Goal: Information Seeking & Learning: Learn about a topic

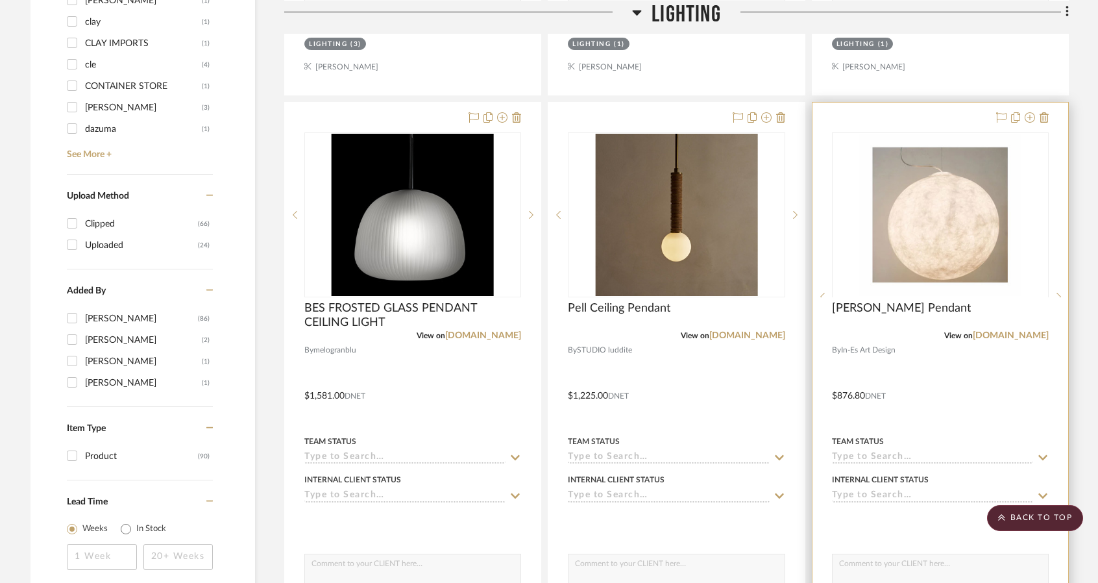
scroll to position [1427, 0]
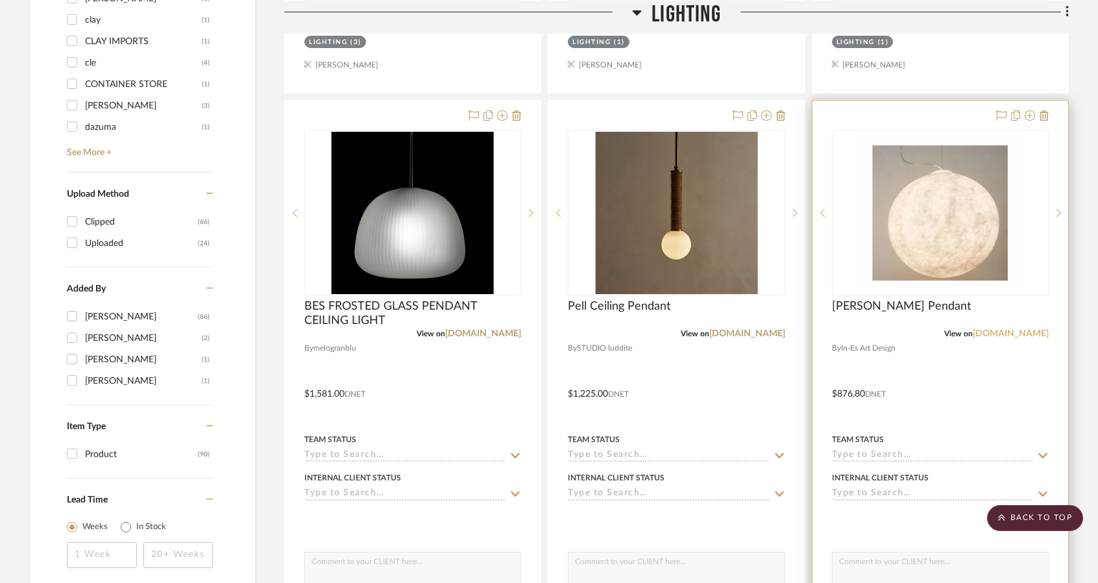
click at [1020, 333] on link "[DOMAIN_NAME]" at bounding box center [1011, 333] width 76 height 9
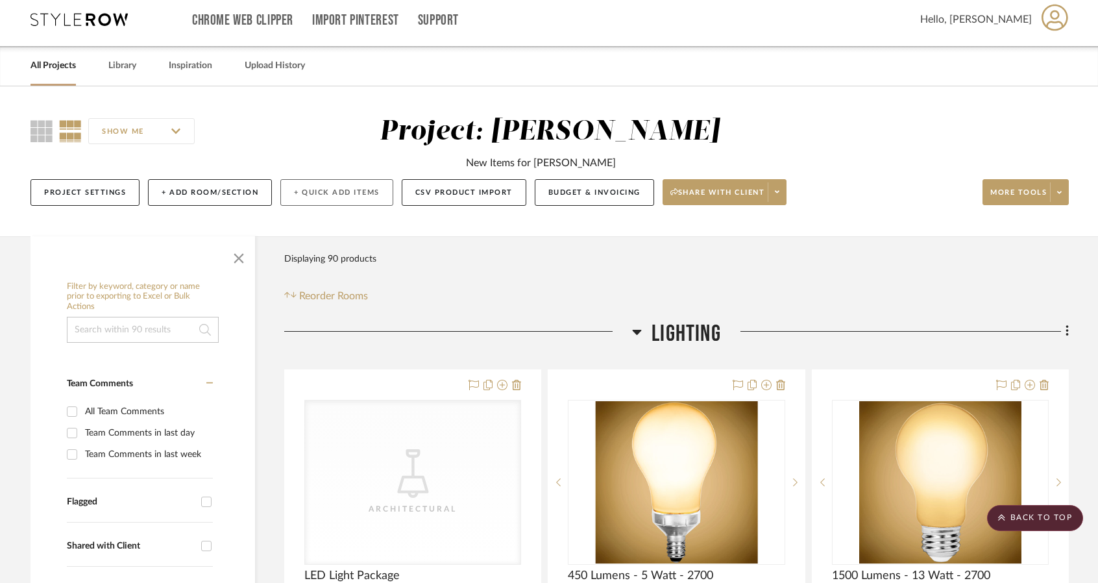
scroll to position [0, 0]
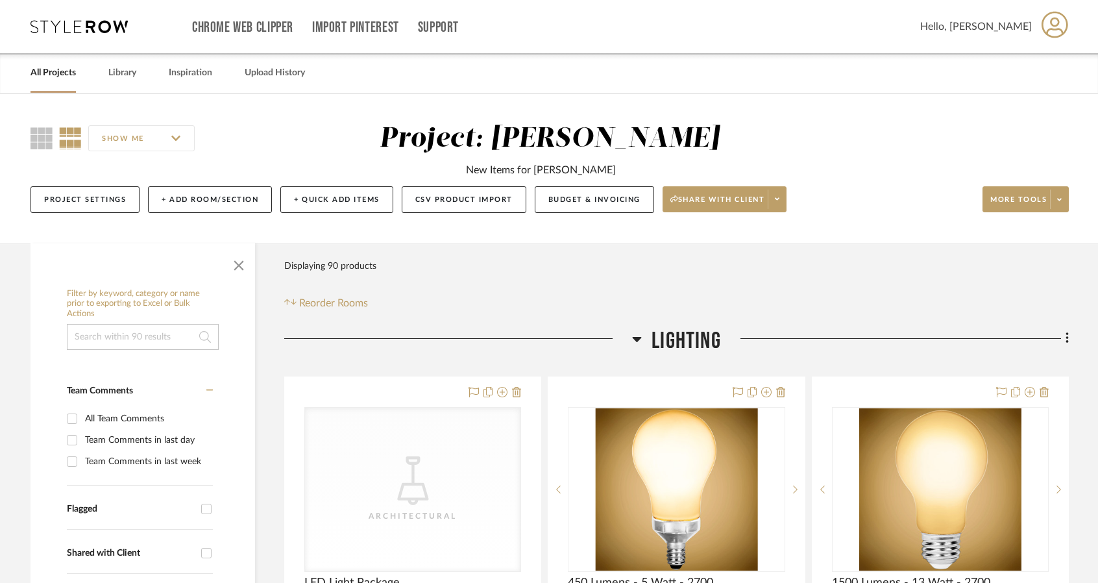
click at [65, 75] on link "All Projects" at bounding box center [52, 73] width 45 height 18
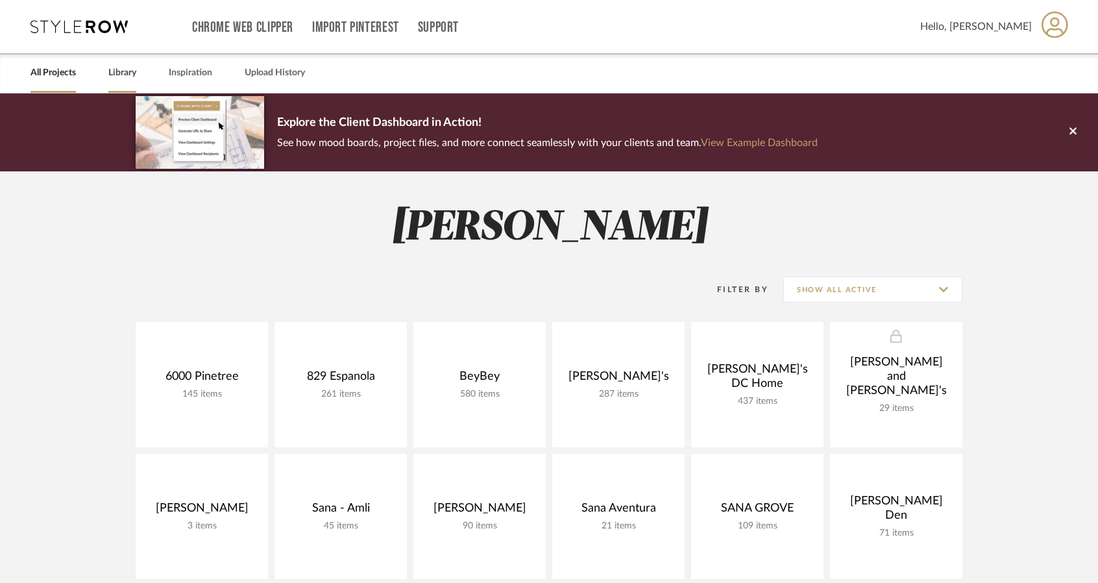
click at [130, 71] on link "Library" at bounding box center [122, 73] width 28 height 18
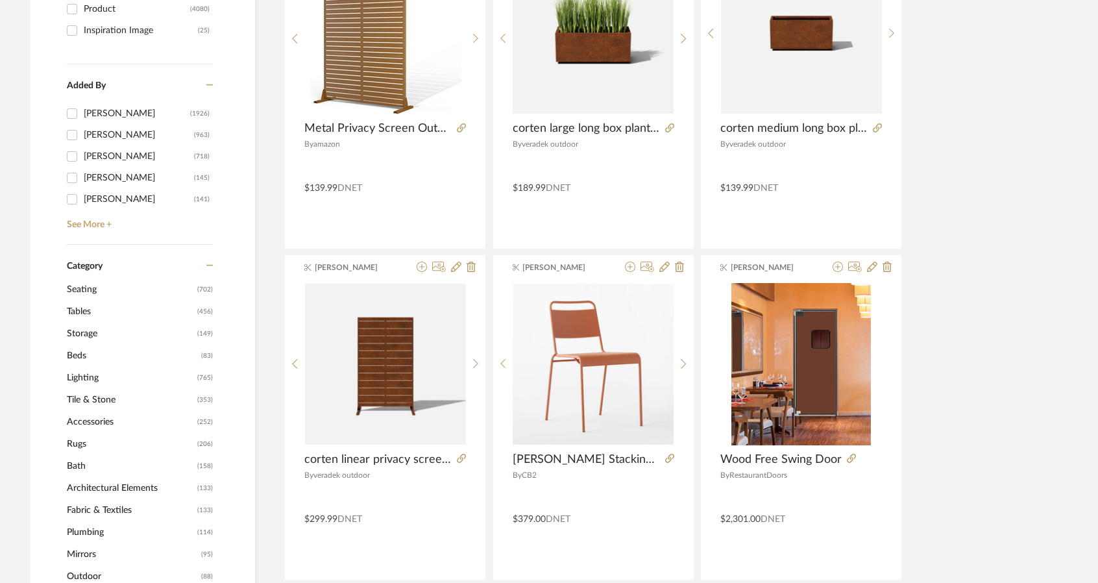
click at [109, 380] on span "Lighting" at bounding box center [130, 378] width 127 height 22
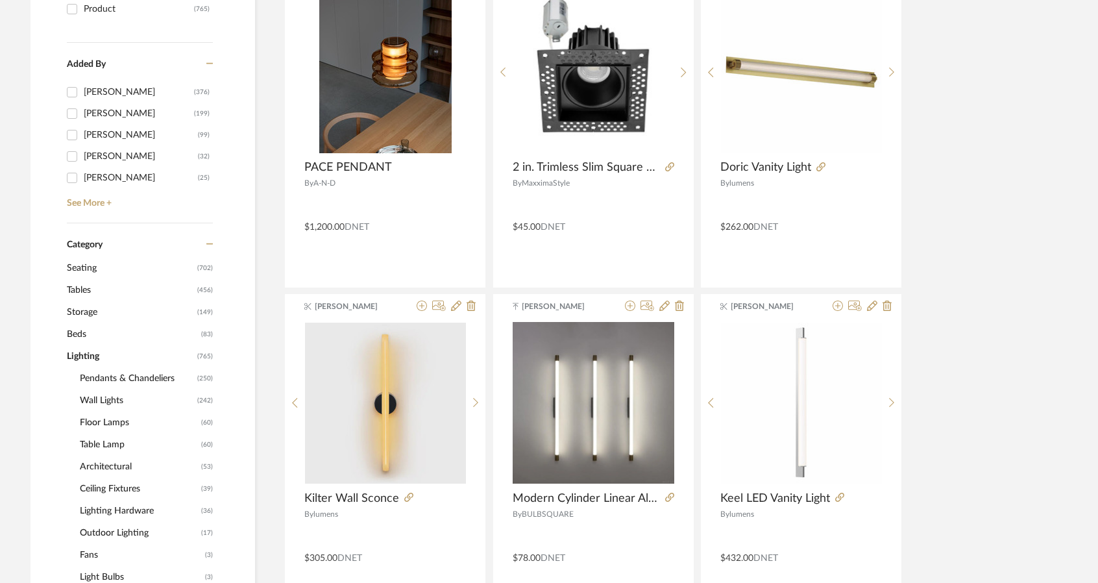
click at [149, 373] on span "Pendants & Chandeliers" at bounding box center [137, 378] width 114 height 22
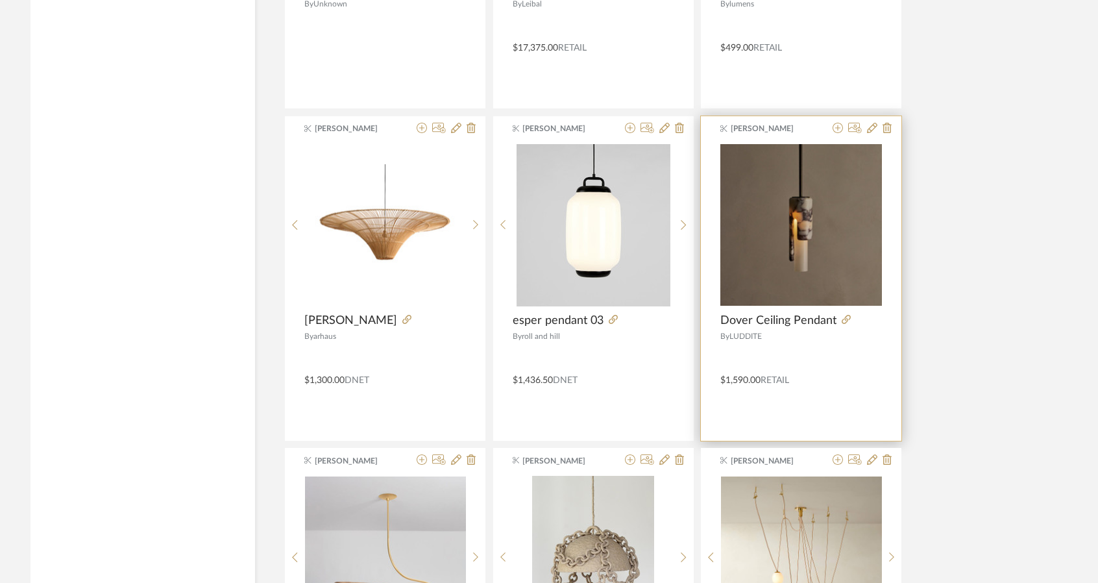
scroll to position [3153, 0]
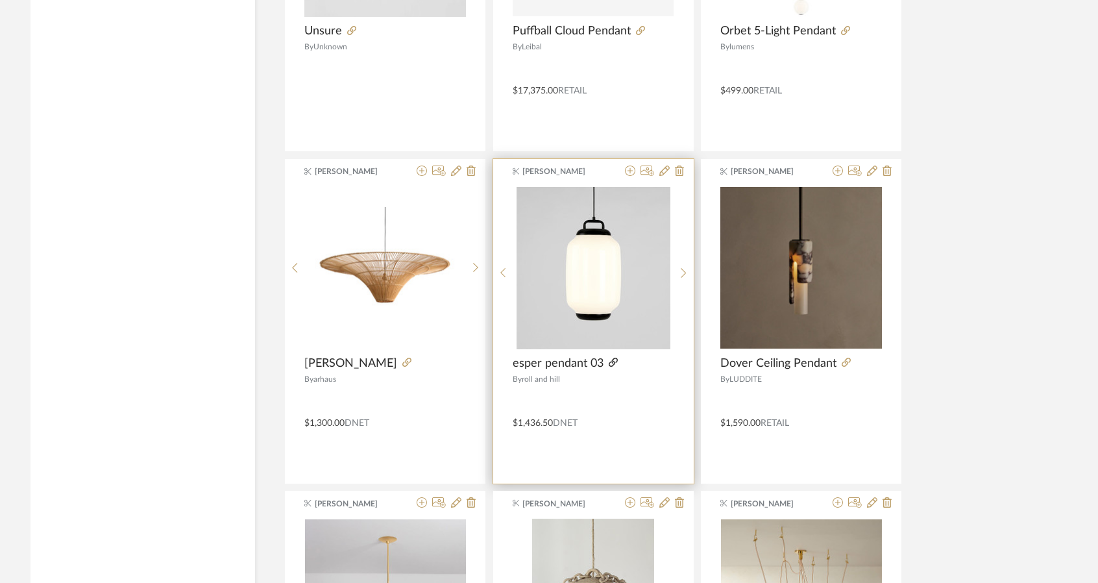
click at [609, 362] on icon at bounding box center [613, 362] width 9 height 9
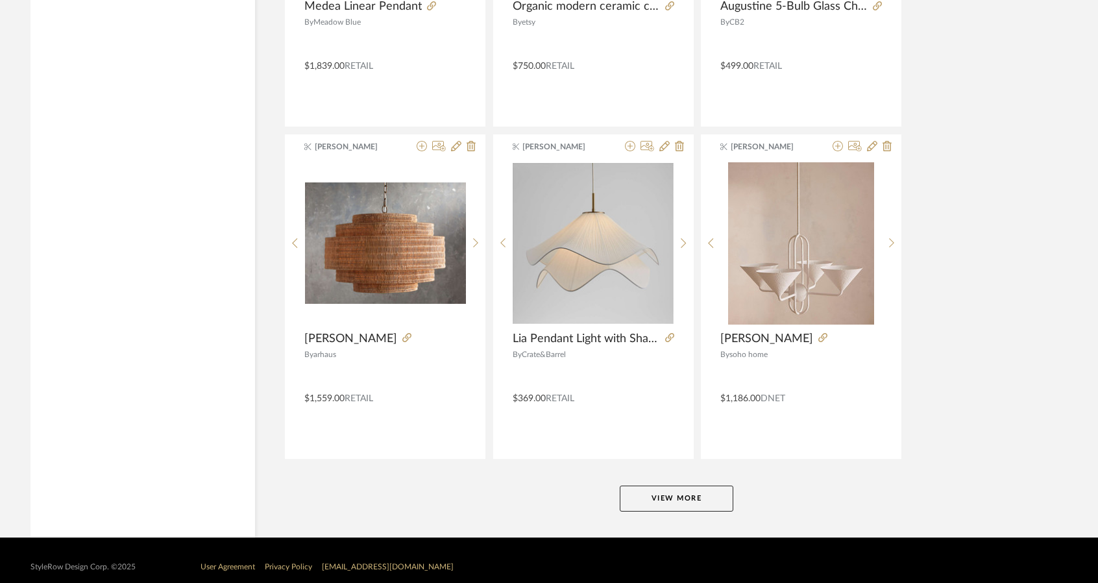
scroll to position [3851, 0]
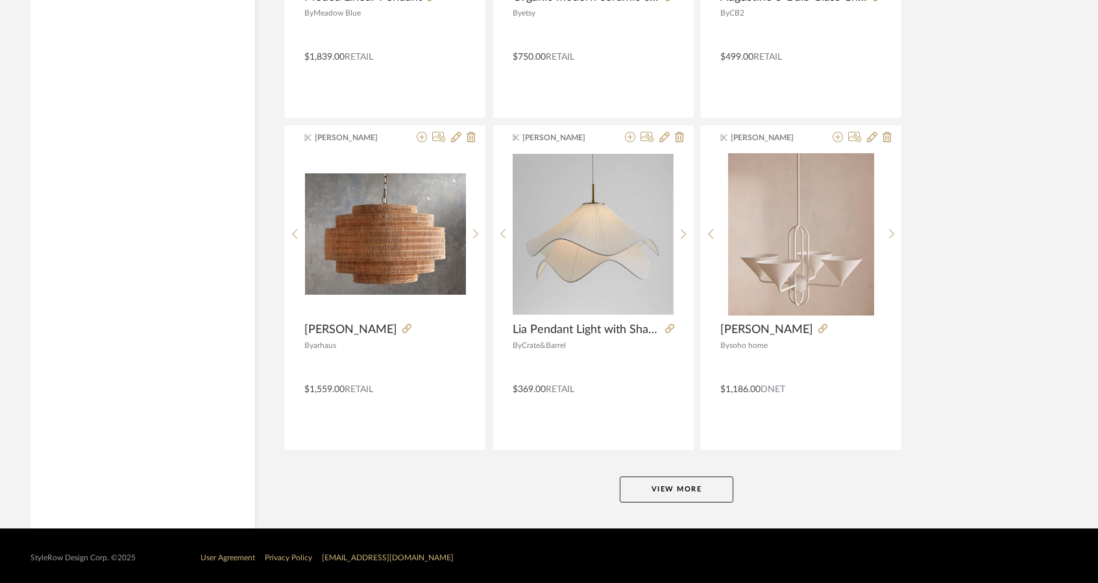
click at [705, 481] on button "View More" at bounding box center [677, 489] width 114 height 26
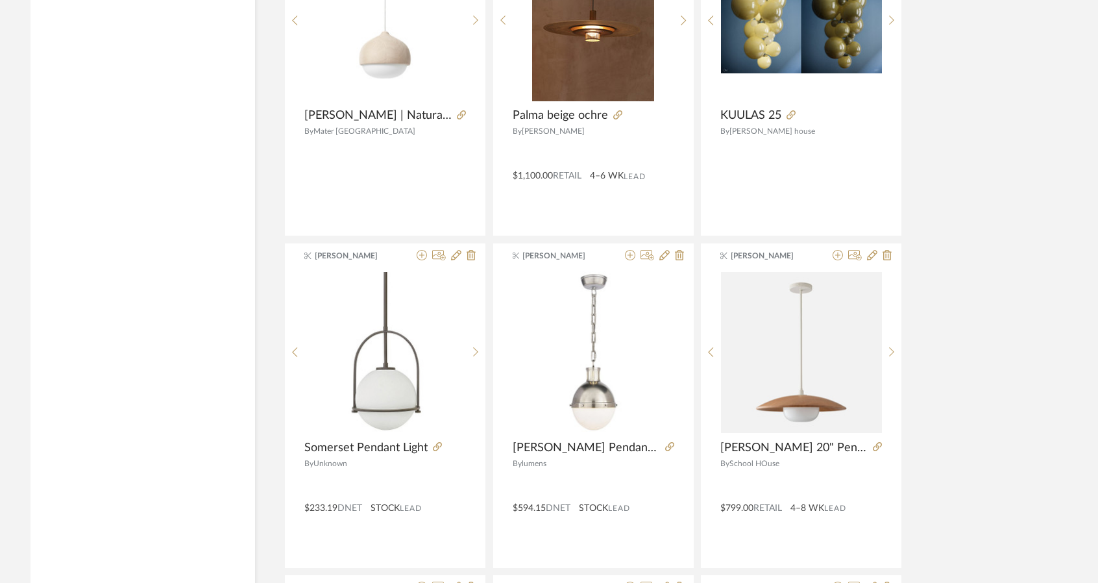
scroll to position [5733, 0]
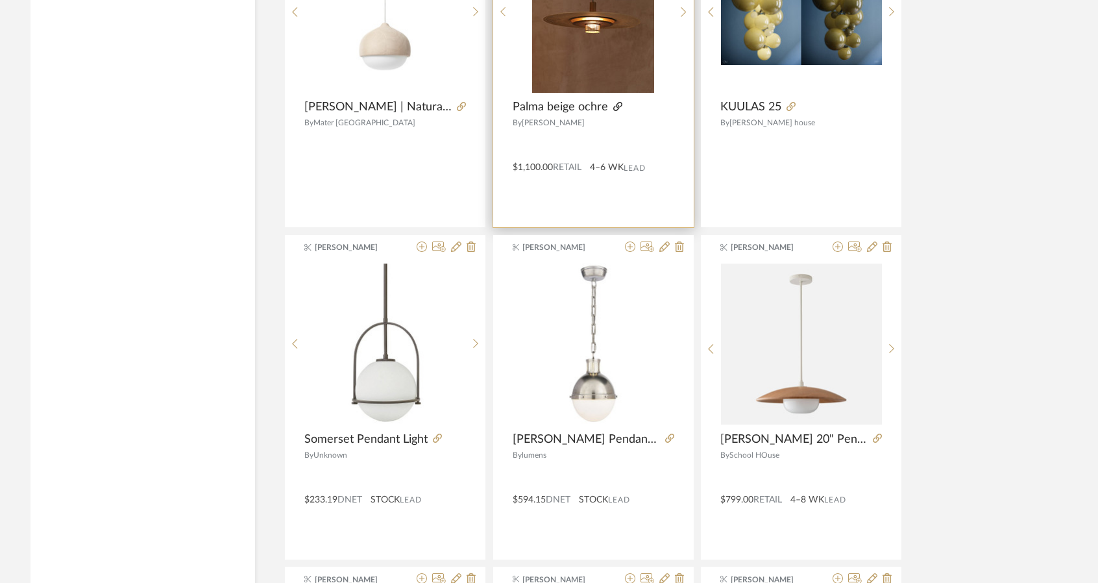
click at [616, 102] on icon at bounding box center [617, 106] width 9 height 9
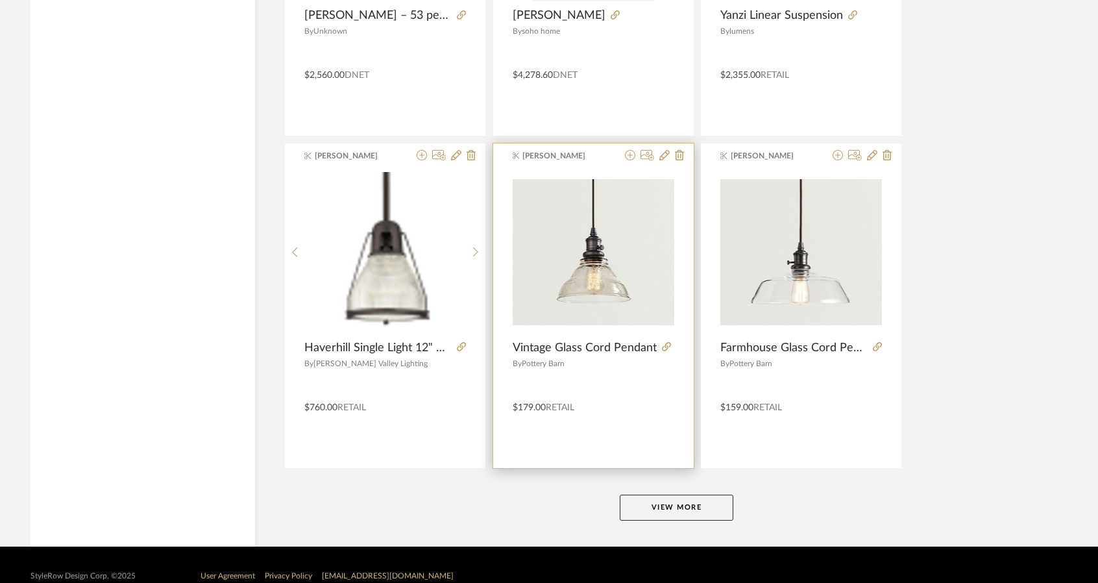
scroll to position [7829, 0]
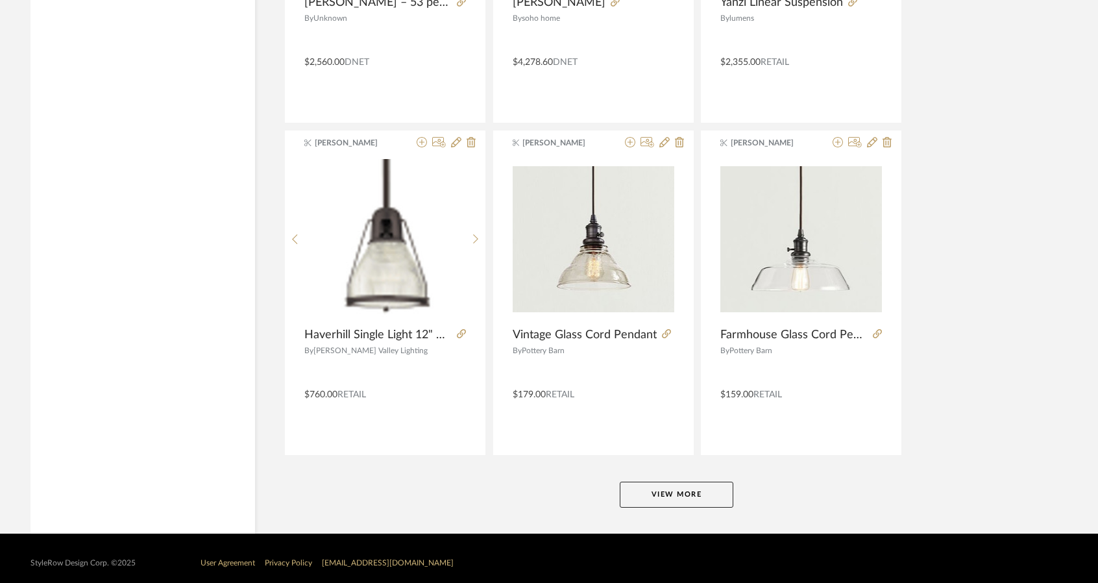
click at [684, 486] on button "View More" at bounding box center [677, 494] width 114 height 26
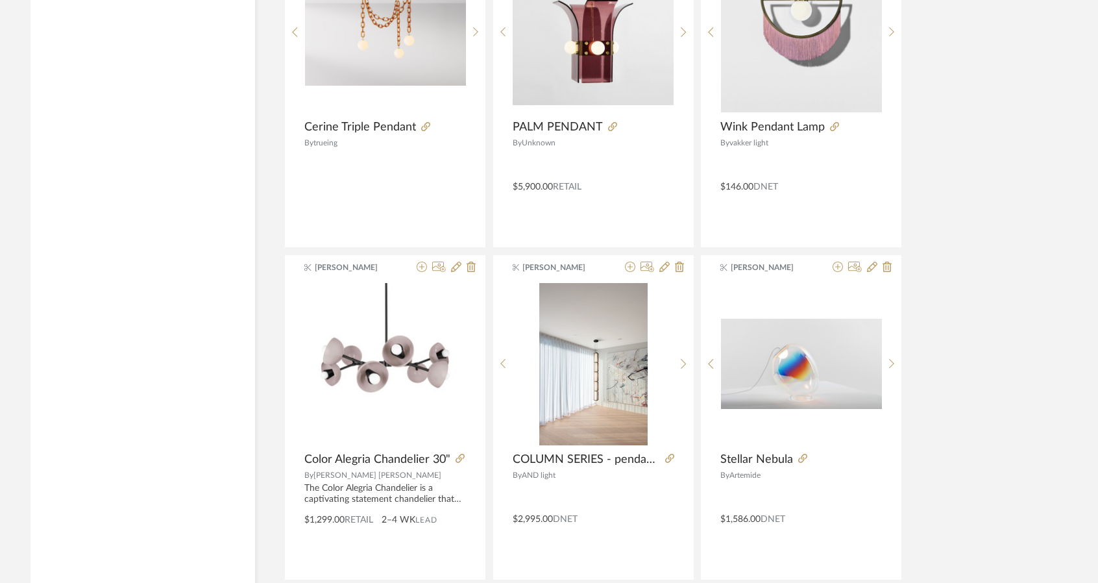
scroll to position [10489, 0]
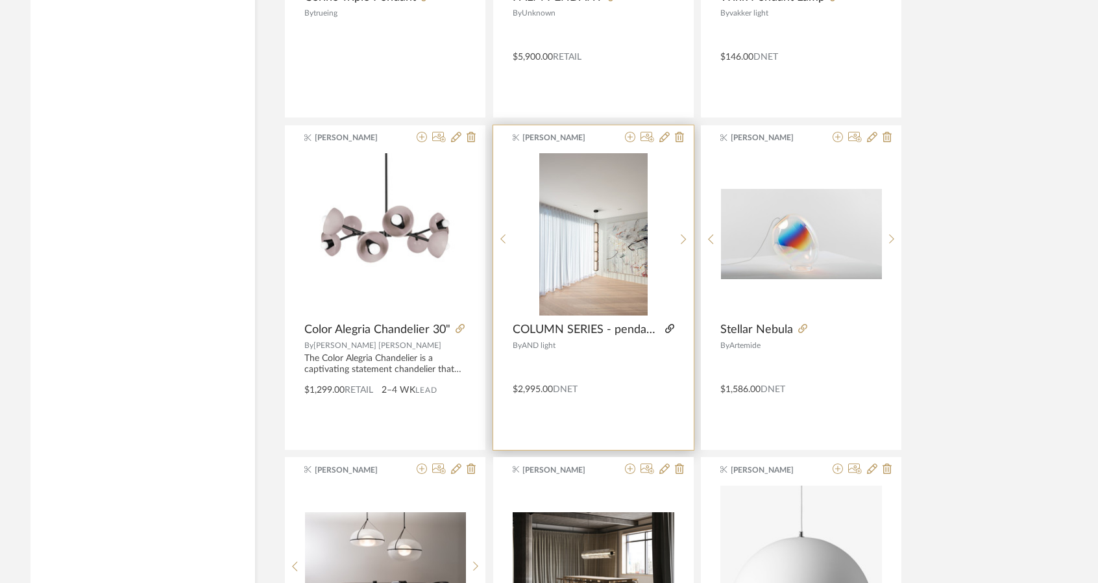
click at [672, 324] on icon at bounding box center [669, 328] width 9 height 9
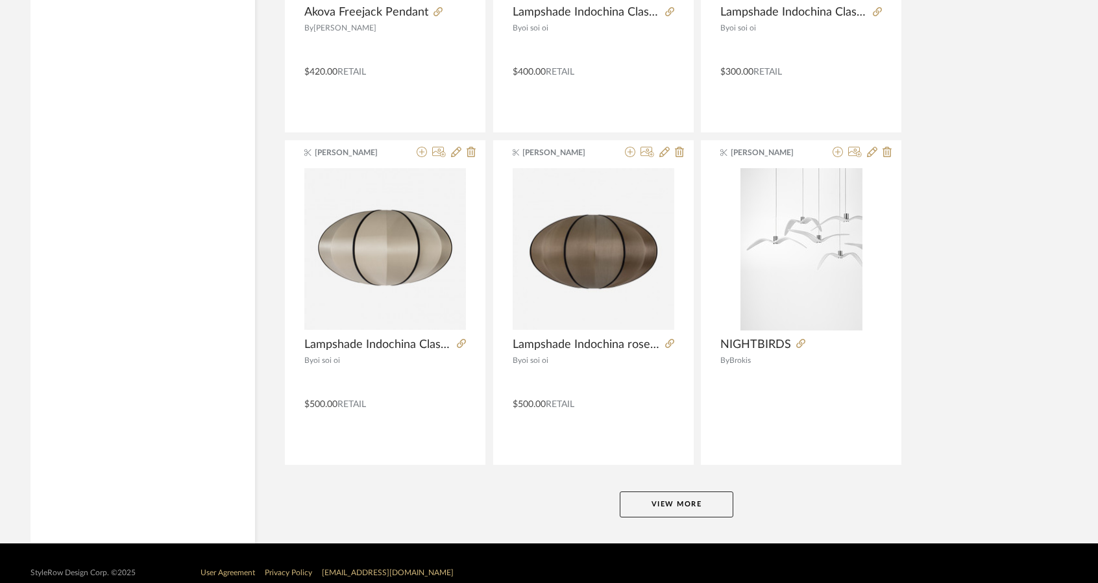
scroll to position [11806, 0]
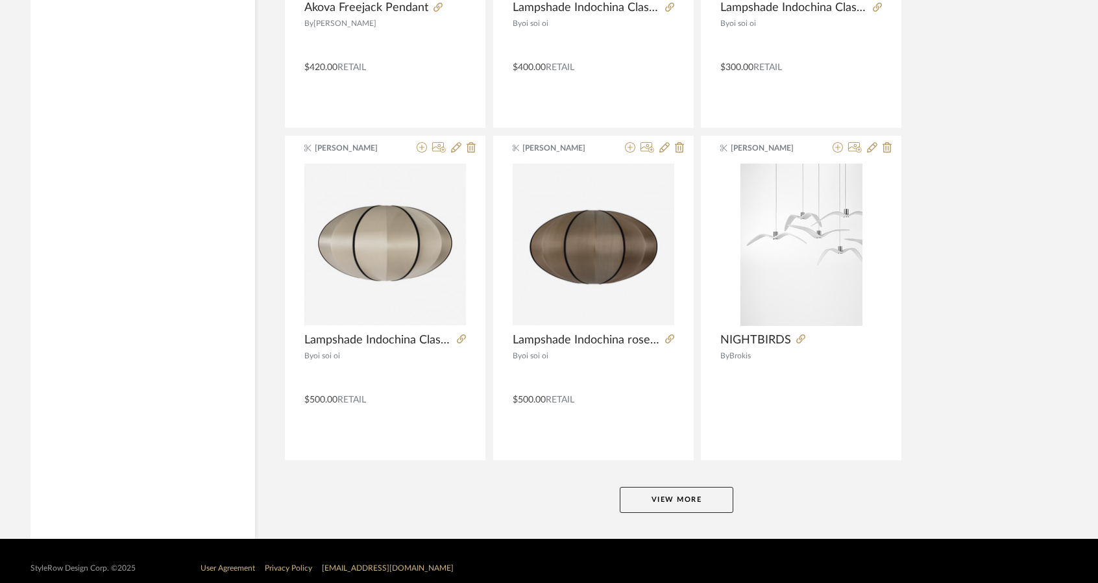
click at [659, 487] on button "View More" at bounding box center [677, 500] width 114 height 26
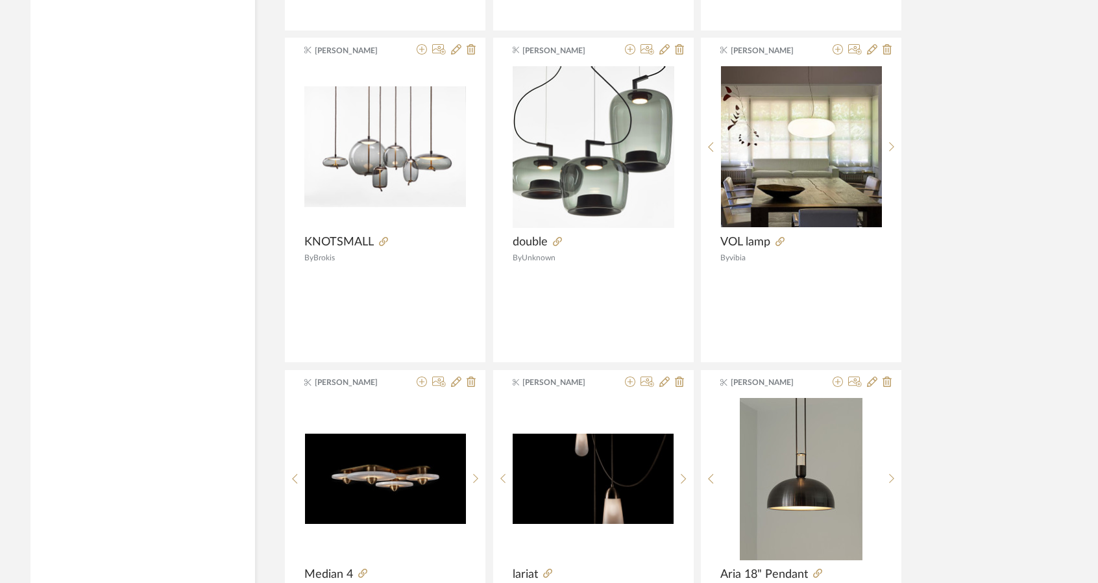
scroll to position [12260, 0]
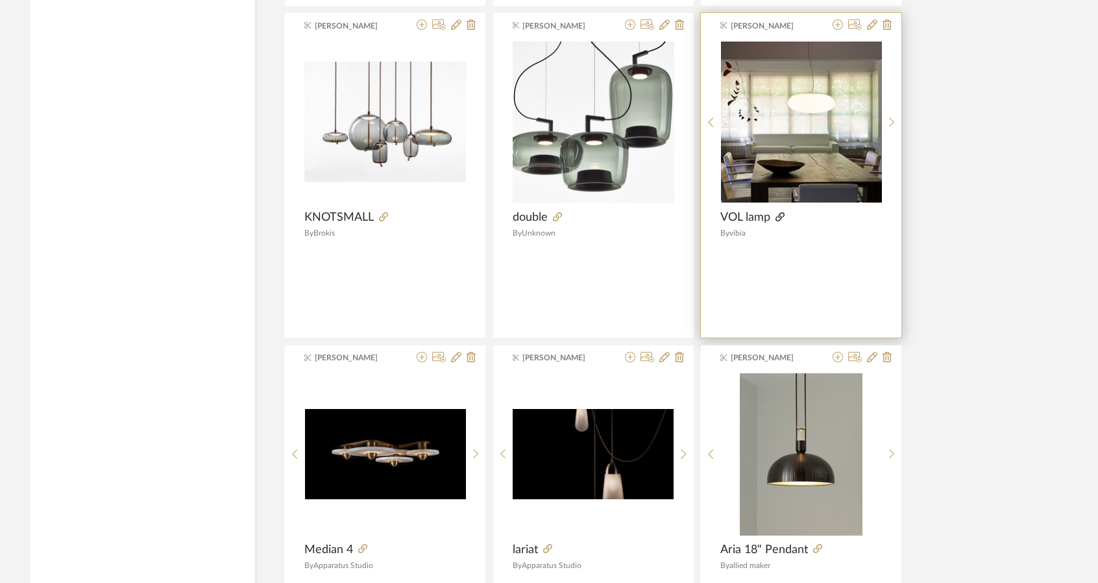
click at [781, 212] on icon at bounding box center [779, 216] width 9 height 9
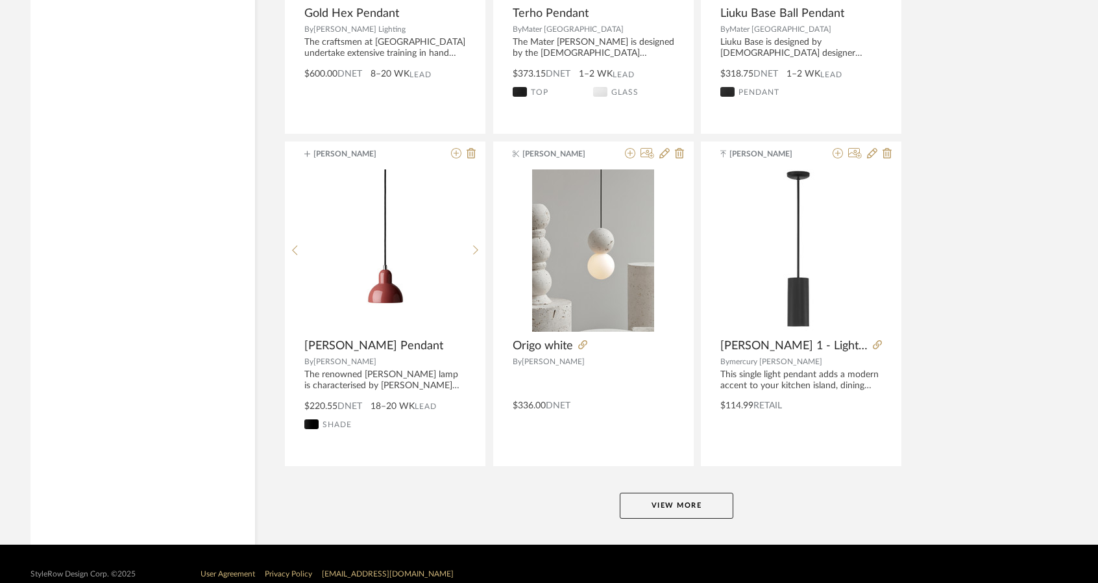
scroll to position [15784, 0]
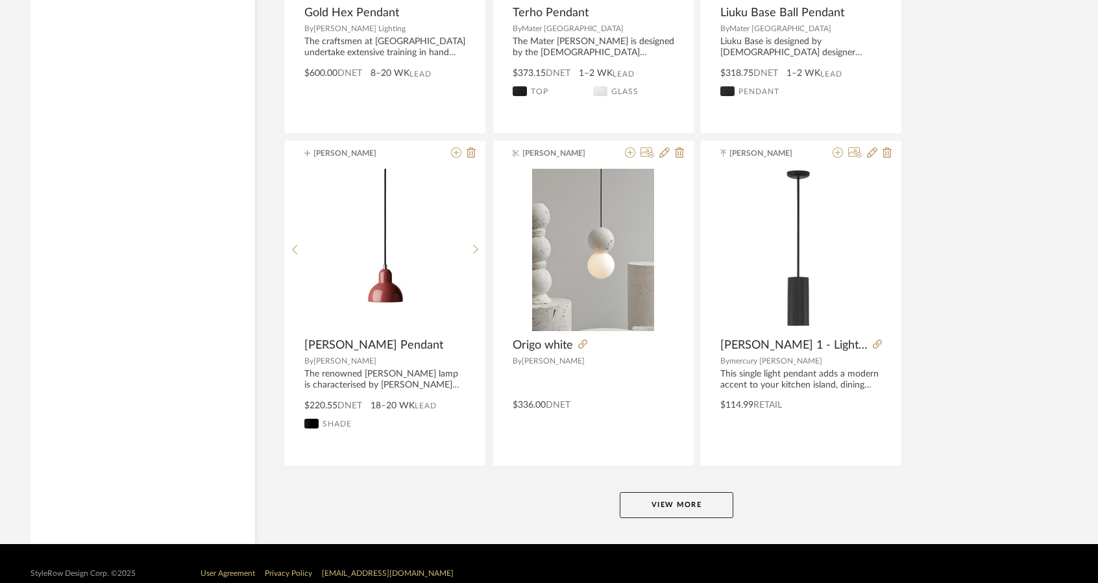
click at [676, 492] on button "View More" at bounding box center [677, 505] width 114 height 26
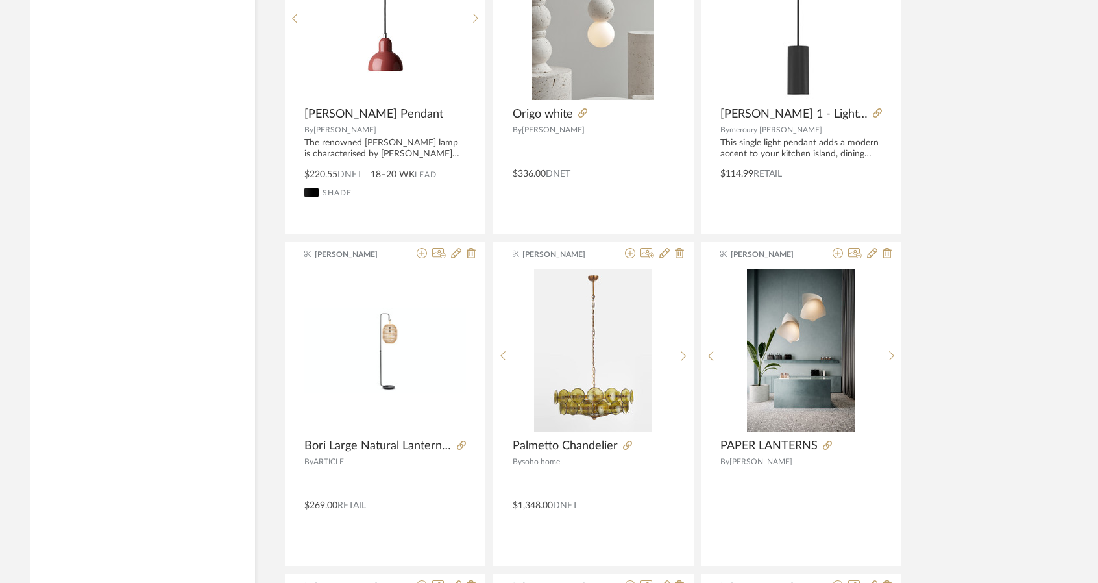
scroll to position [16108, 0]
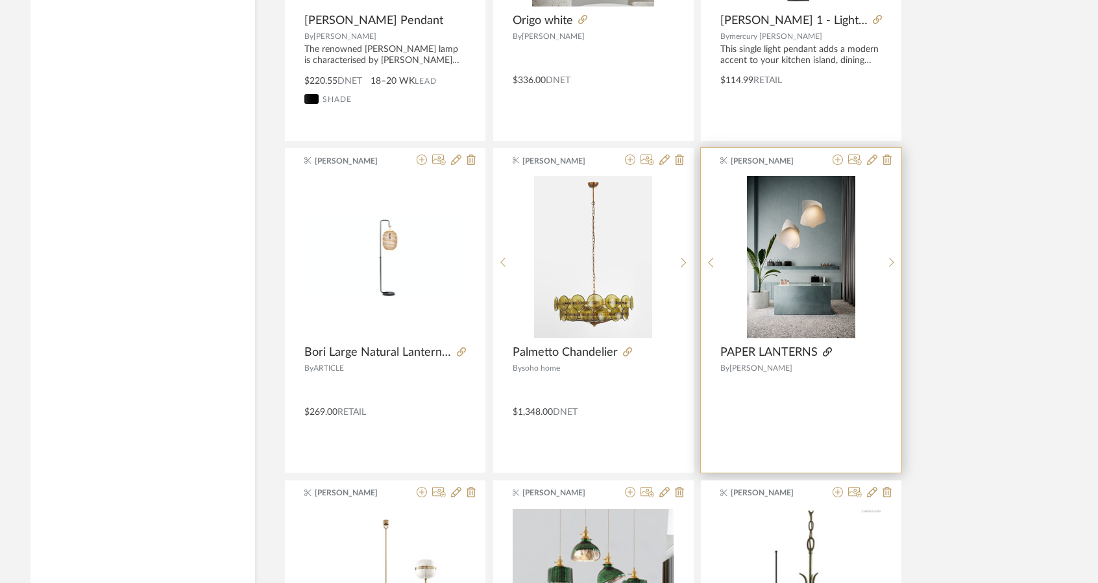
click at [828, 347] on icon at bounding box center [827, 351] width 9 height 9
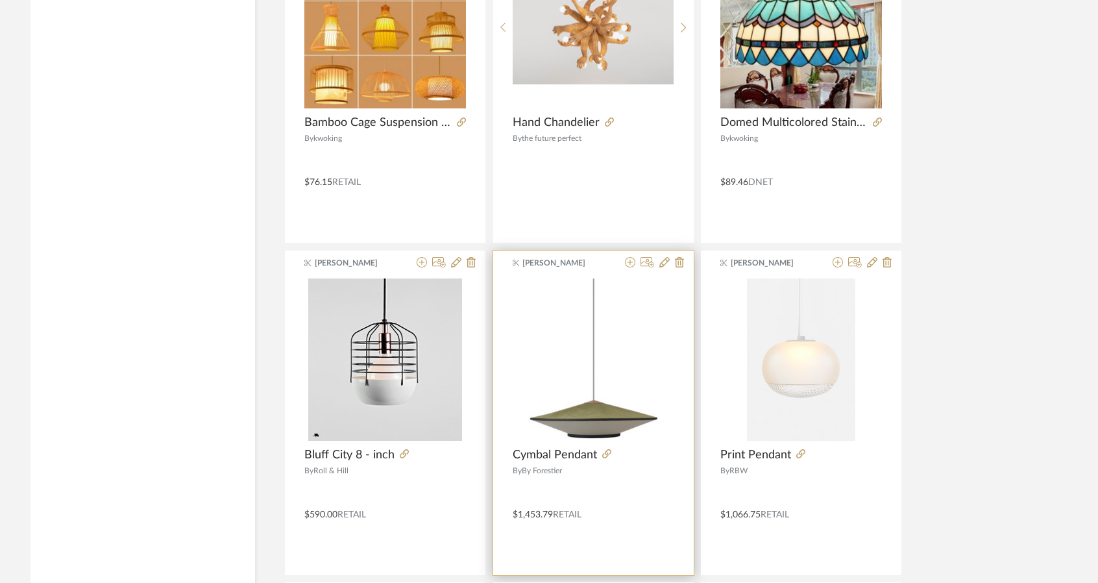
scroll to position [17730, 0]
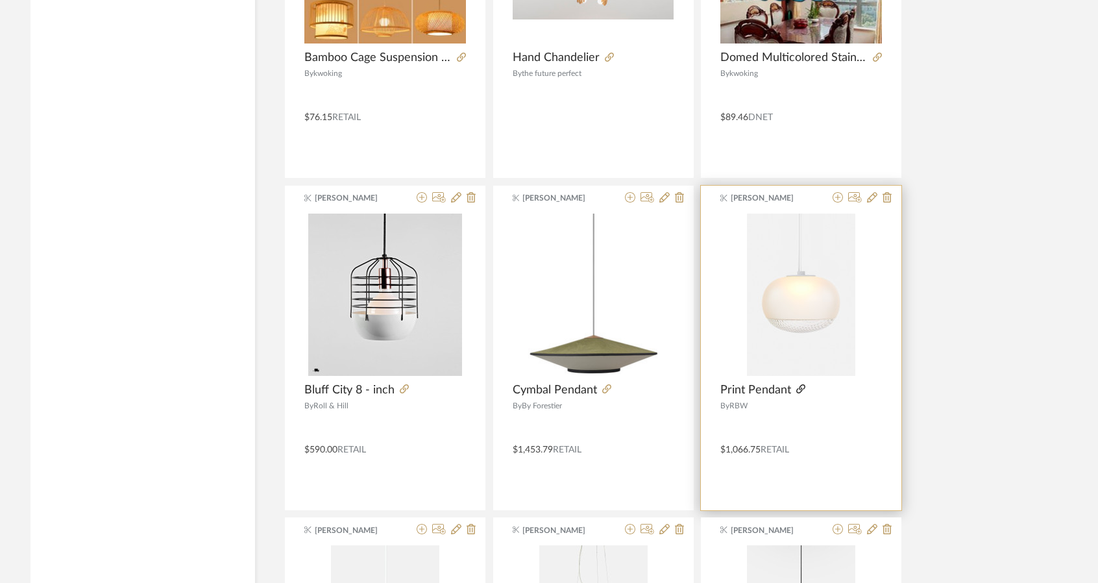
click at [797, 384] on icon at bounding box center [800, 388] width 9 height 9
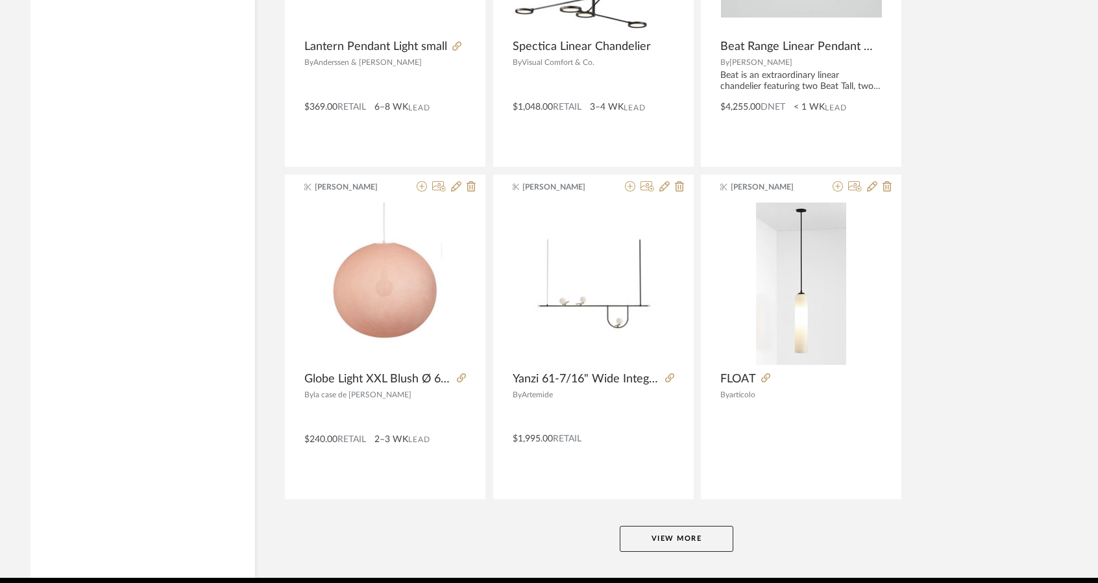
scroll to position [19742, 0]
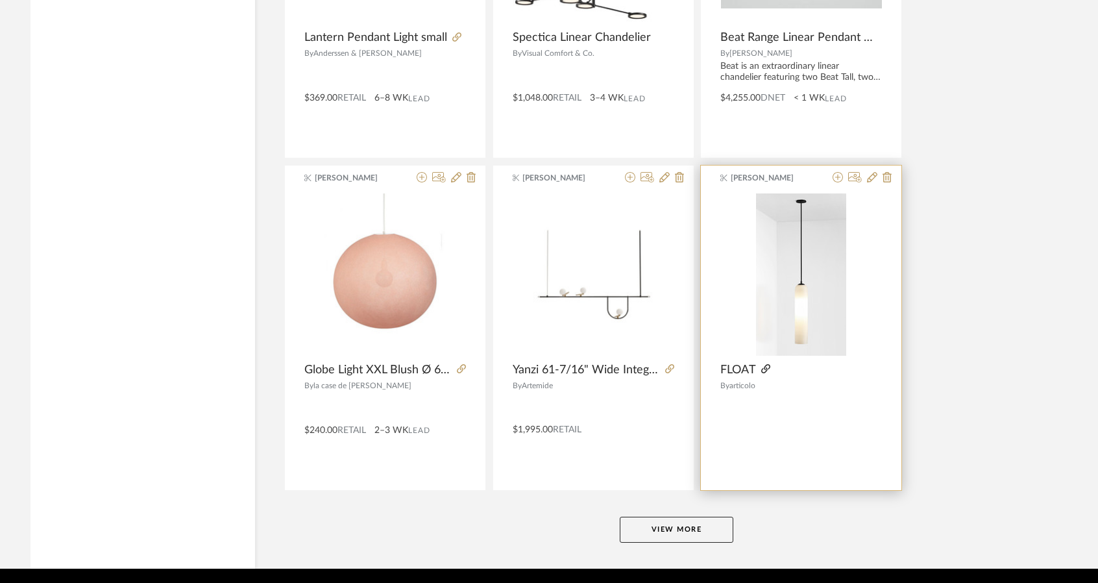
click at [769, 364] on icon at bounding box center [765, 368] width 9 height 9
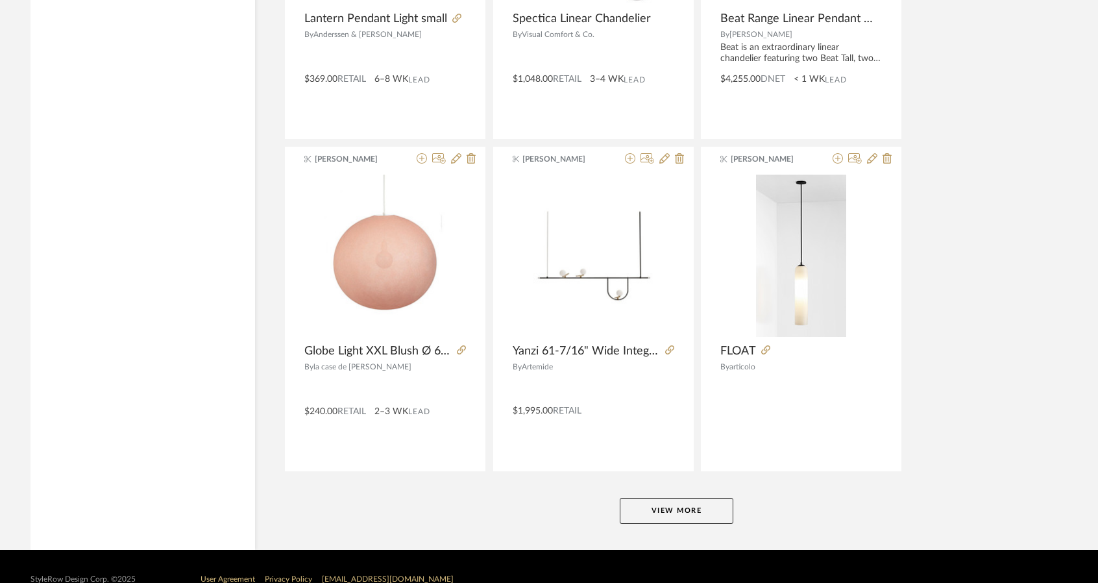
scroll to position [19761, 0]
click at [683, 497] on button "View More" at bounding box center [677, 510] width 114 height 26
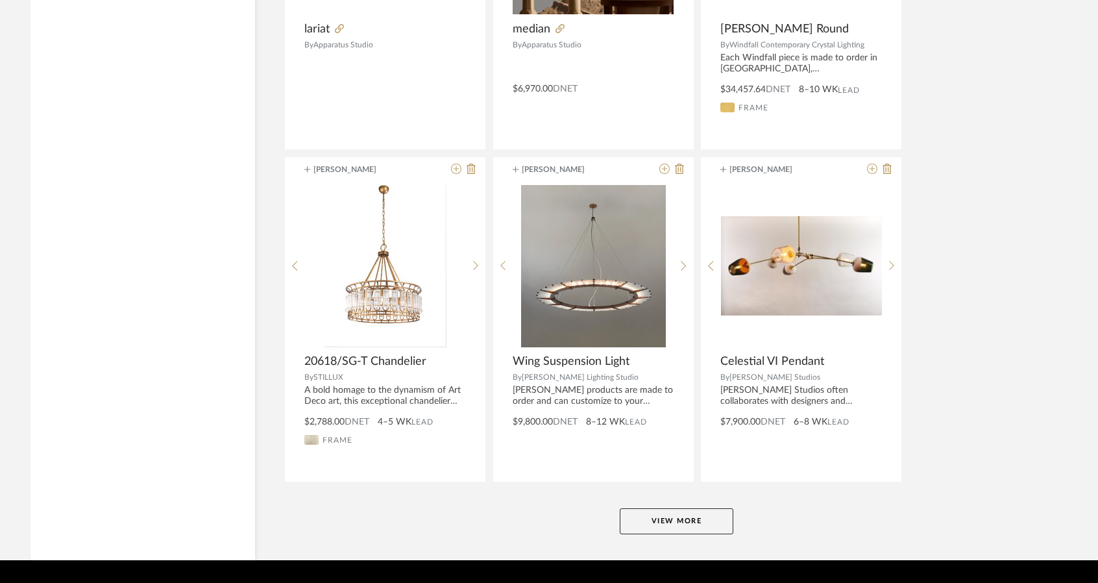
scroll to position [23739, 0]
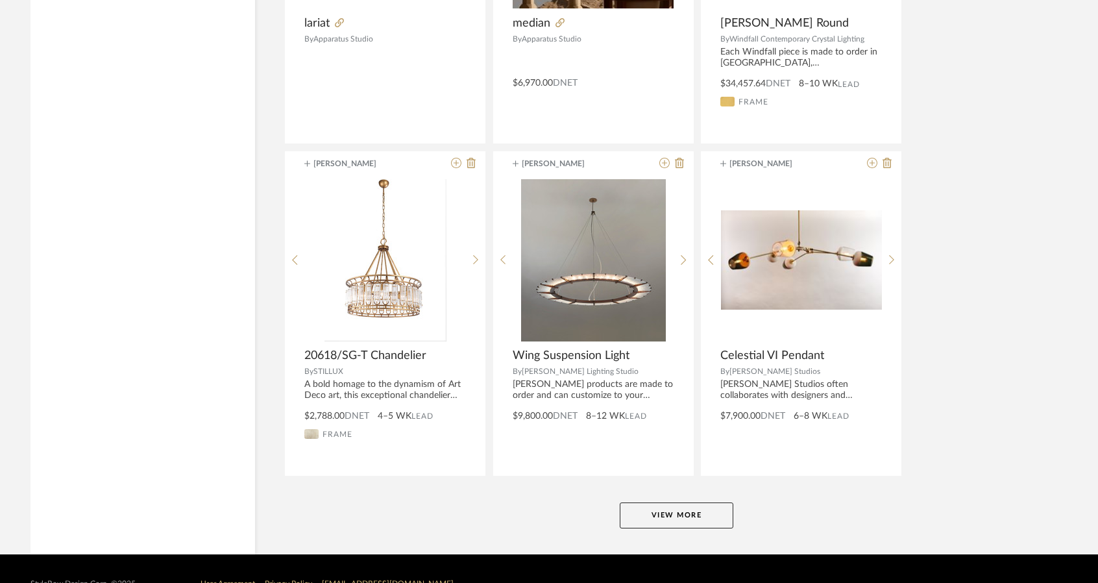
click at [672, 502] on button "View More" at bounding box center [677, 515] width 114 height 26
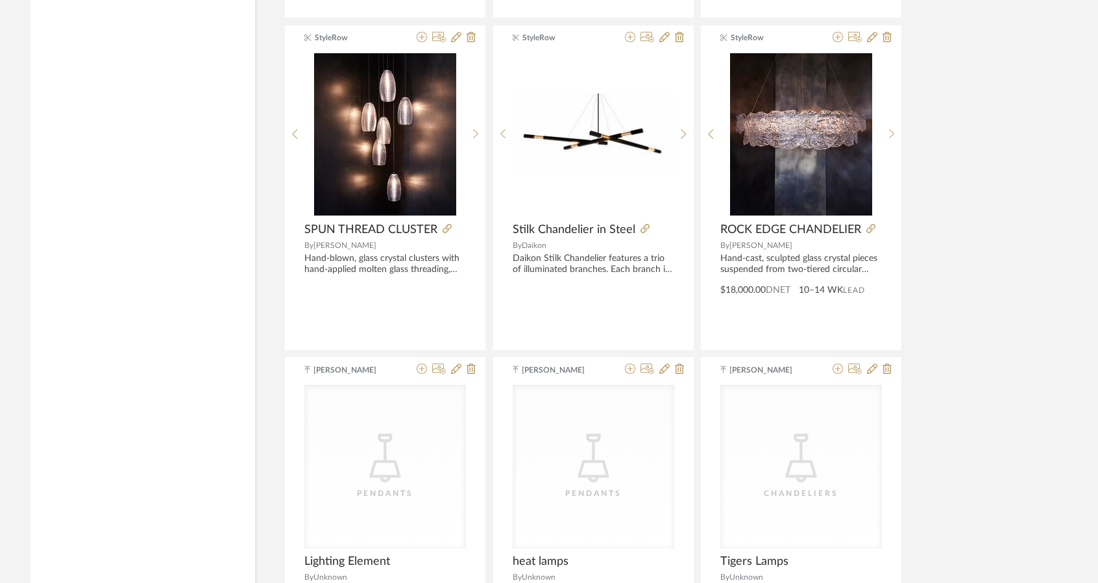
scroll to position [26951, 0]
